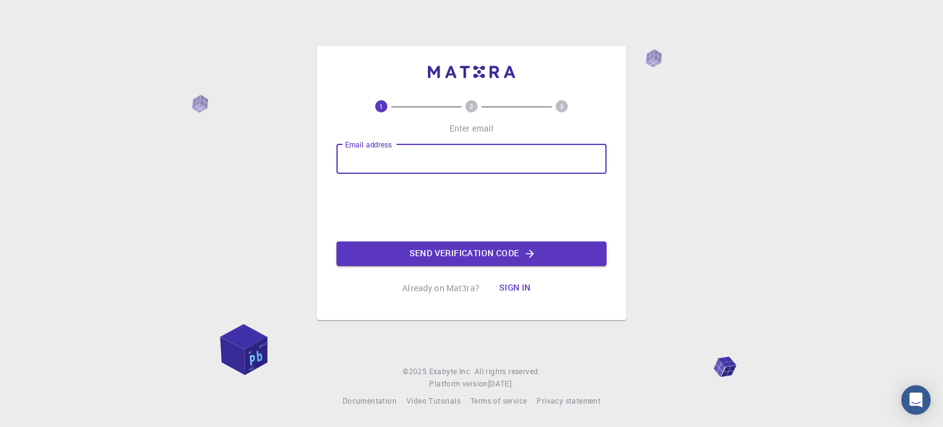
click at [405, 161] on input "Email address" at bounding box center [472, 158] width 270 height 29
type input "[PERSON_NAME][EMAIL_ADDRESS][PERSON_NAME][DOMAIN_NAME]"
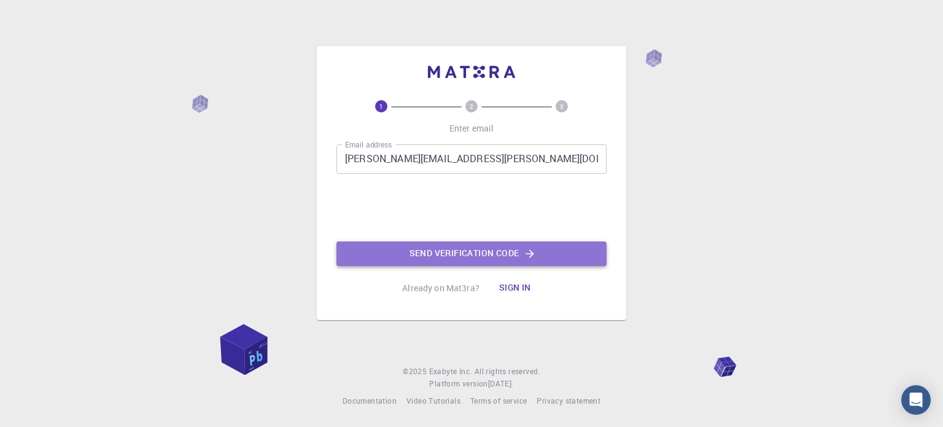
click at [454, 256] on button "Send verification code" at bounding box center [472, 253] width 270 height 25
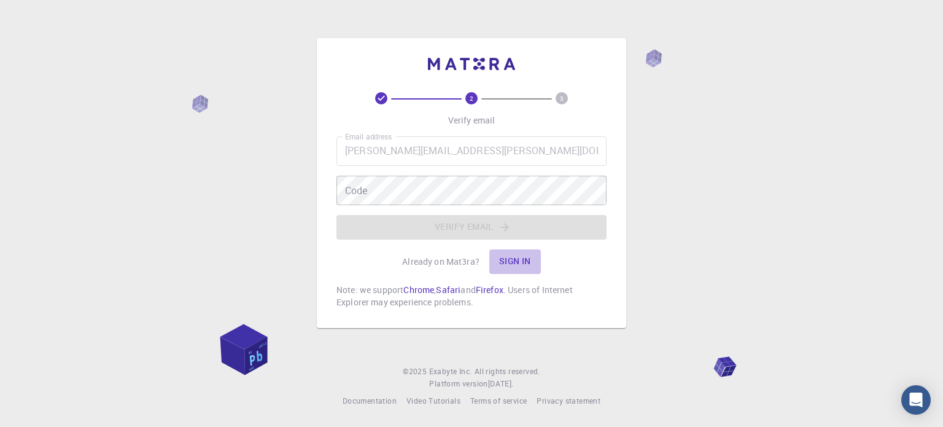
click at [516, 262] on button "Sign in" at bounding box center [515, 261] width 52 height 25
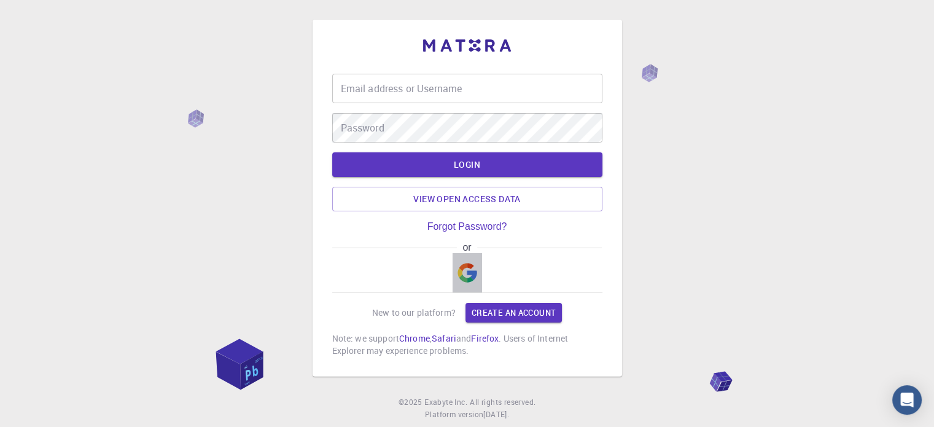
click at [472, 273] on img "button" at bounding box center [468, 273] width 20 height 20
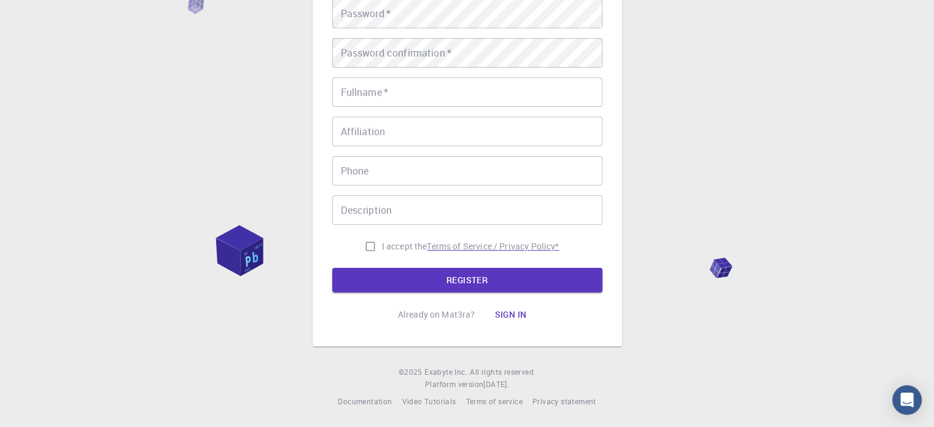
scroll to position [14, 0]
